Goal: Task Accomplishment & Management: Manage account settings

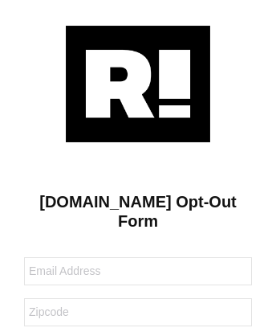
click at [138, 83] on img at bounding box center [138, 84] width 145 height 116
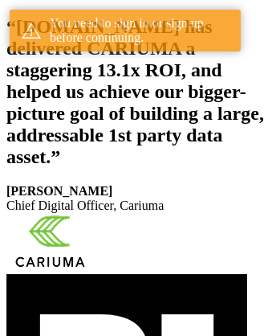
scroll to position [296, 0]
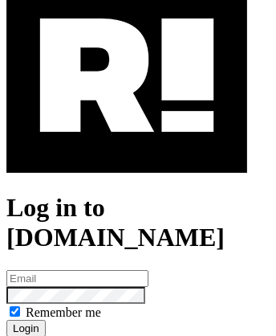
click at [127, 145] on img at bounding box center [126, 75] width 241 height 194
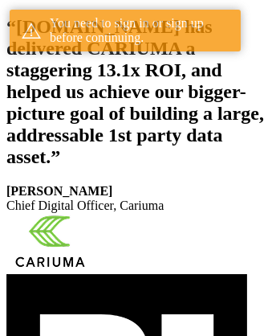
scroll to position [296, 0]
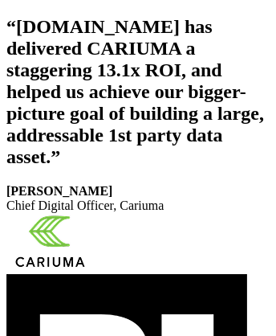
scroll to position [271, 0]
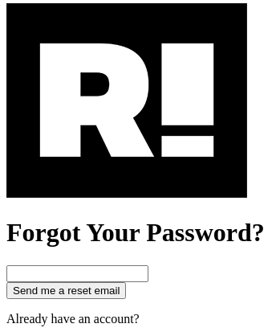
click at [127, 170] on img at bounding box center [126, 100] width 241 height 194
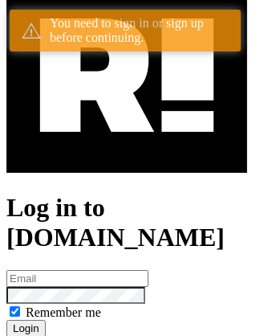
scroll to position [296, 0]
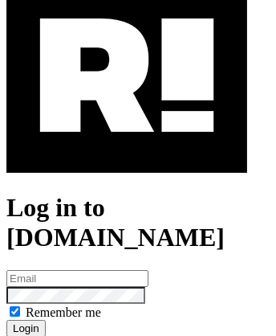
click at [127, 145] on img at bounding box center [126, 75] width 241 height 194
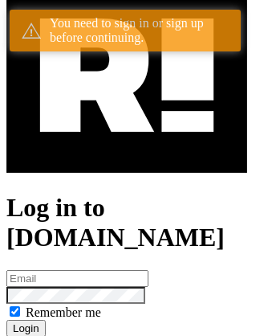
scroll to position [296, 0]
